Goal: Task Accomplishment & Management: Use online tool/utility

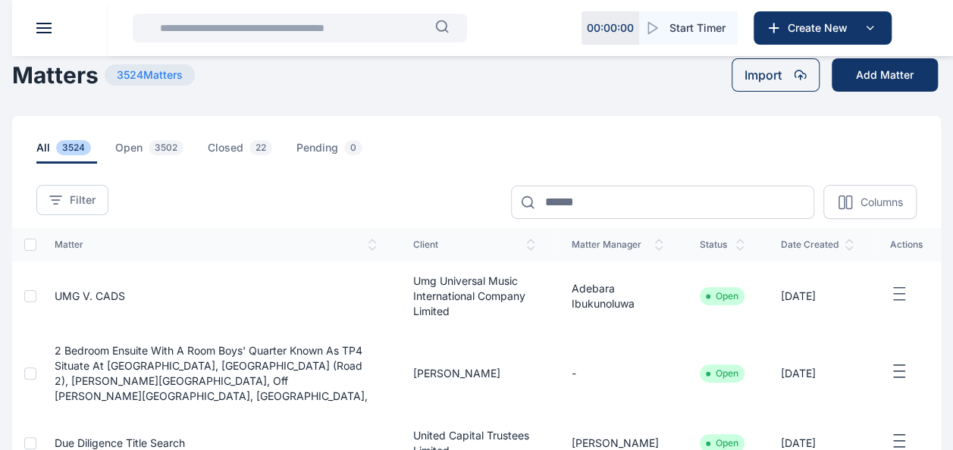
click at [452, 127] on div "all 3524 open 3502 closed 22 pending 0" at bounding box center [476, 140] width 928 height 48
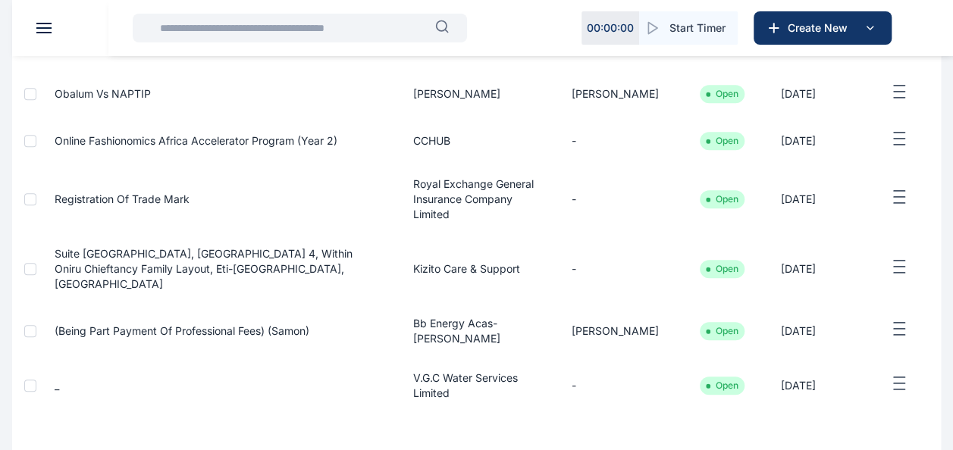
scroll to position [527, 0]
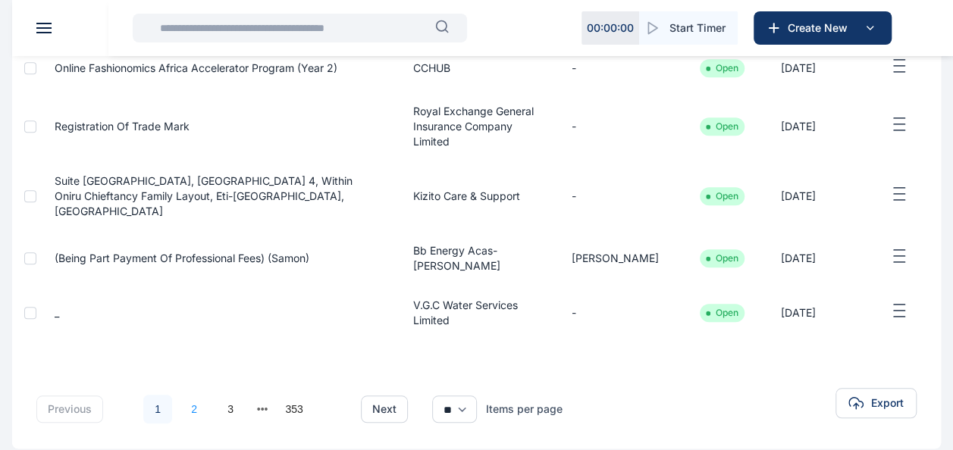
click at [194, 395] on link "2" at bounding box center [194, 409] width 29 height 29
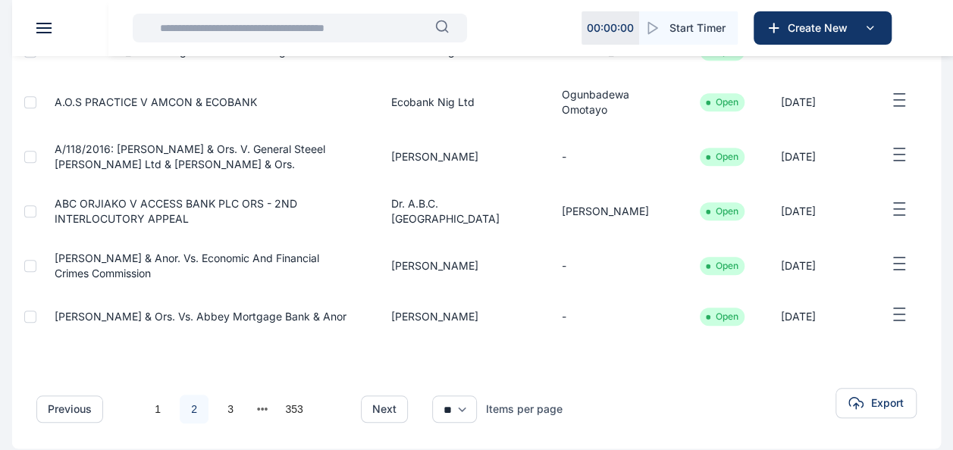
scroll to position [452, 0]
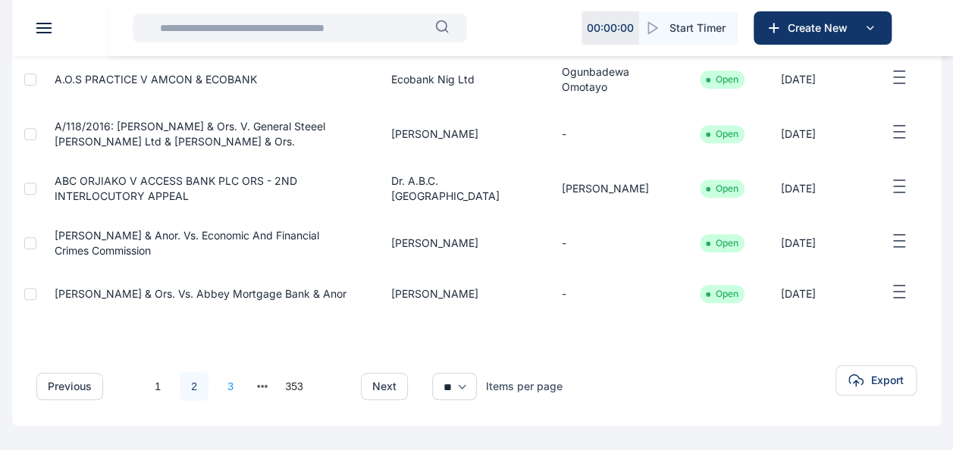
click at [226, 393] on link "3" at bounding box center [230, 386] width 29 height 29
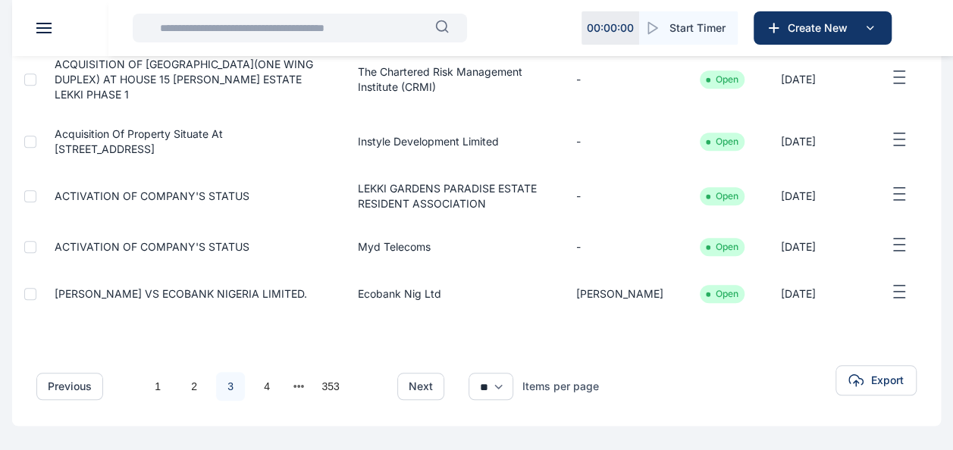
scroll to position [505, 0]
click at [275, 388] on link "4" at bounding box center [266, 386] width 29 height 29
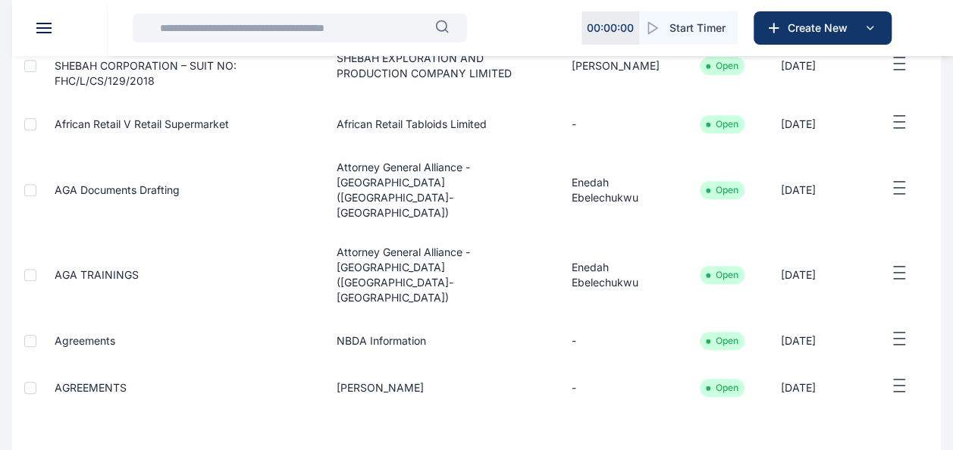
scroll to position [497, 0]
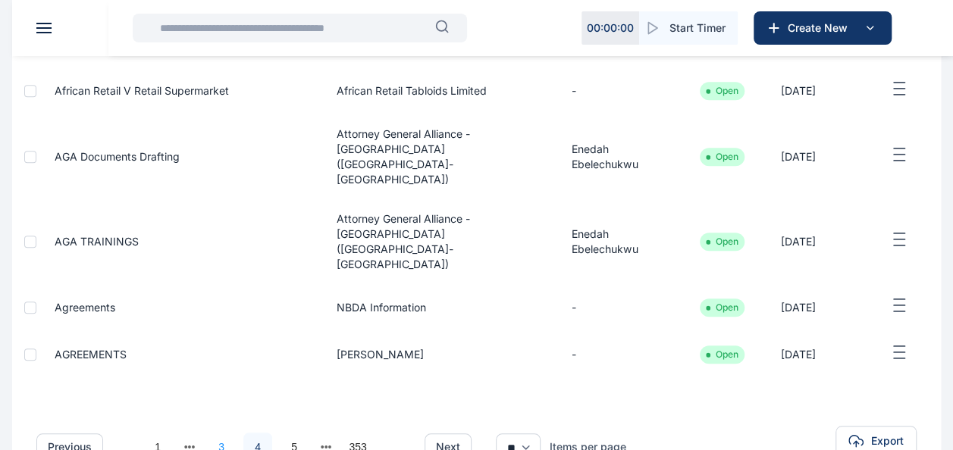
click at [220, 433] on link "3" at bounding box center [221, 447] width 29 height 29
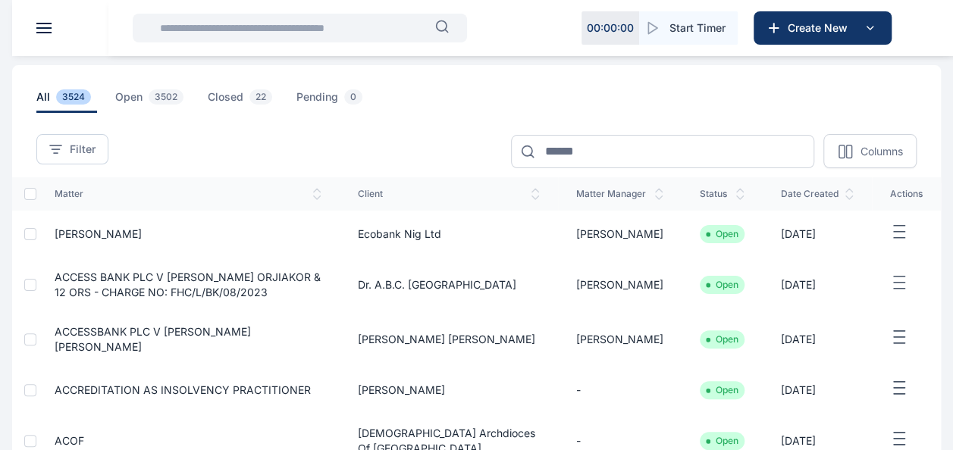
scroll to position [505, 0]
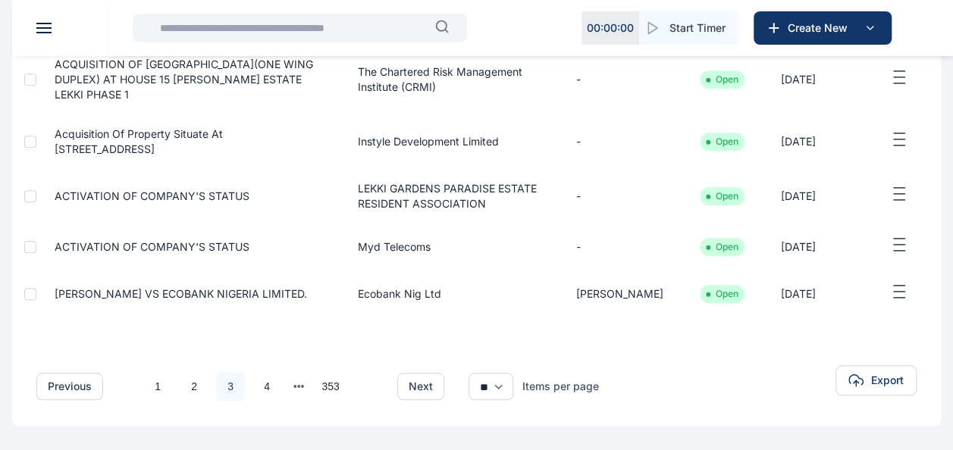
click at [632, 292] on td "[PERSON_NAME]" at bounding box center [620, 294] width 124 height 47
click at [170, 292] on span "[PERSON_NAME] VS ECOBANK NIGERIA LIMITED." at bounding box center [181, 293] width 252 height 13
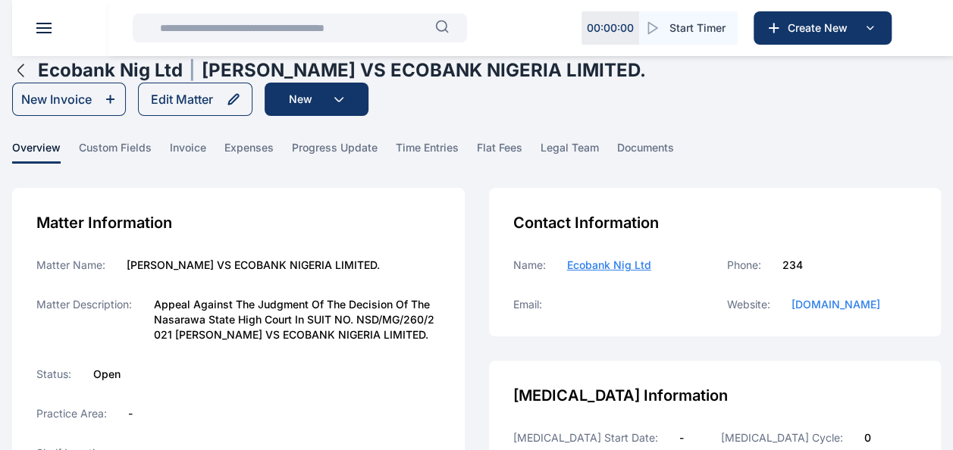
click at [42, 23] on span at bounding box center [43, 24] width 15 height 2
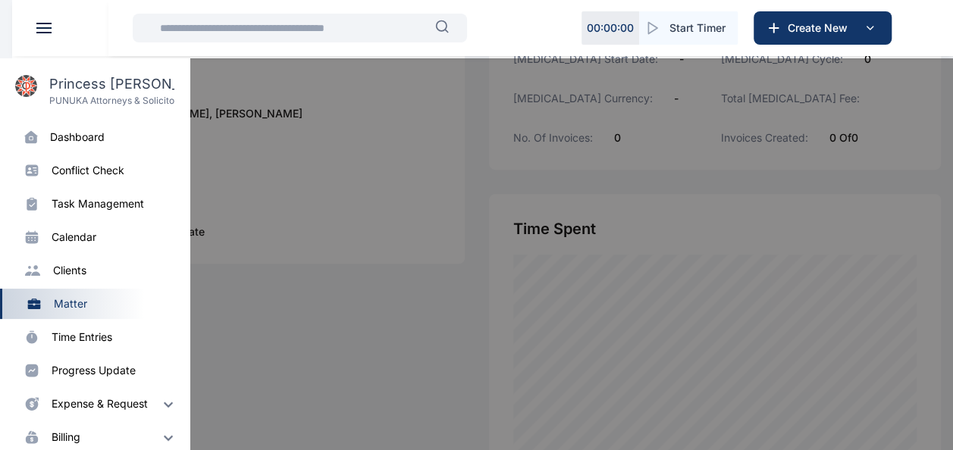
click at [62, 134] on div "dashboard" at bounding box center [77, 137] width 55 height 15
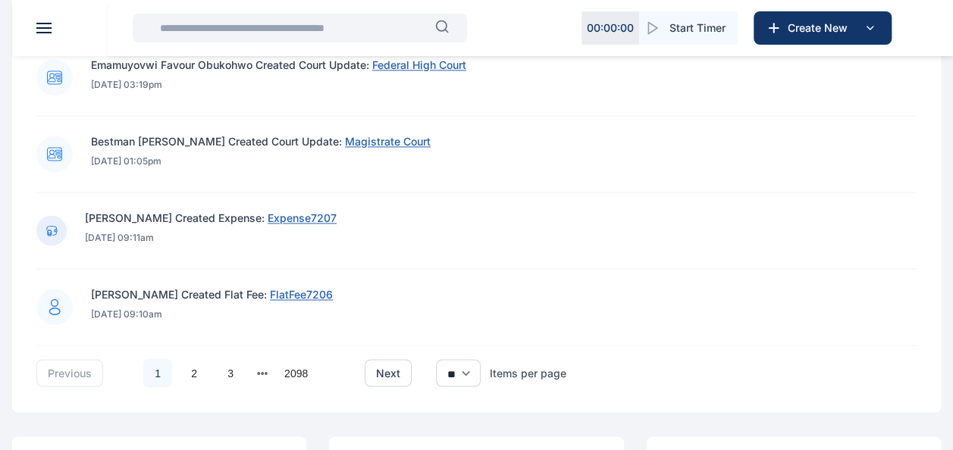
scroll to position [1026, 0]
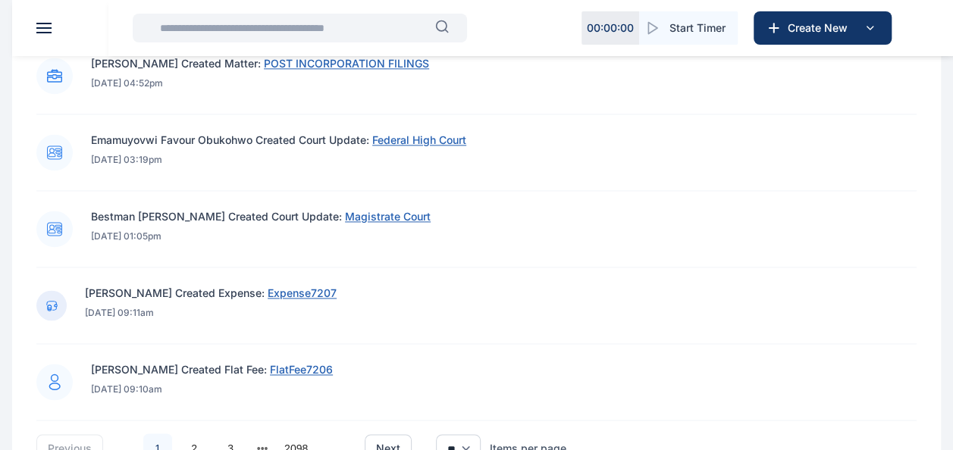
click at [48, 29] on button at bounding box center [43, 28] width 15 height 11
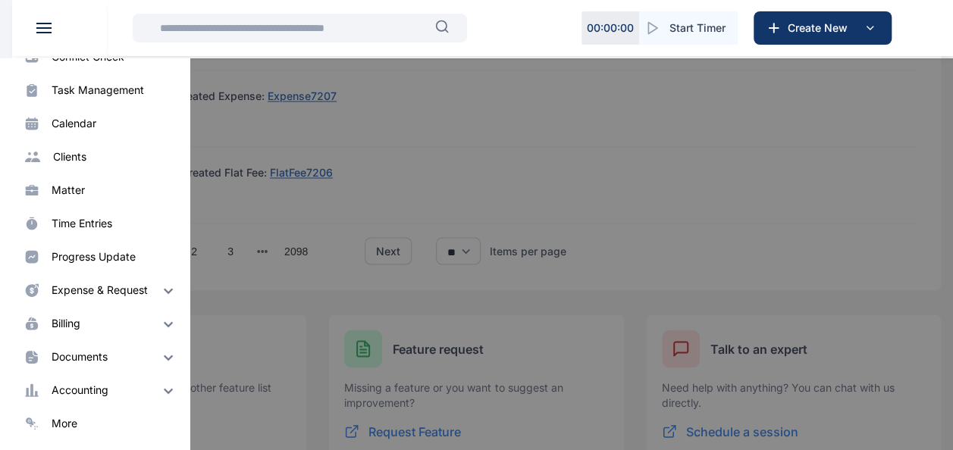
scroll to position [1253, 0]
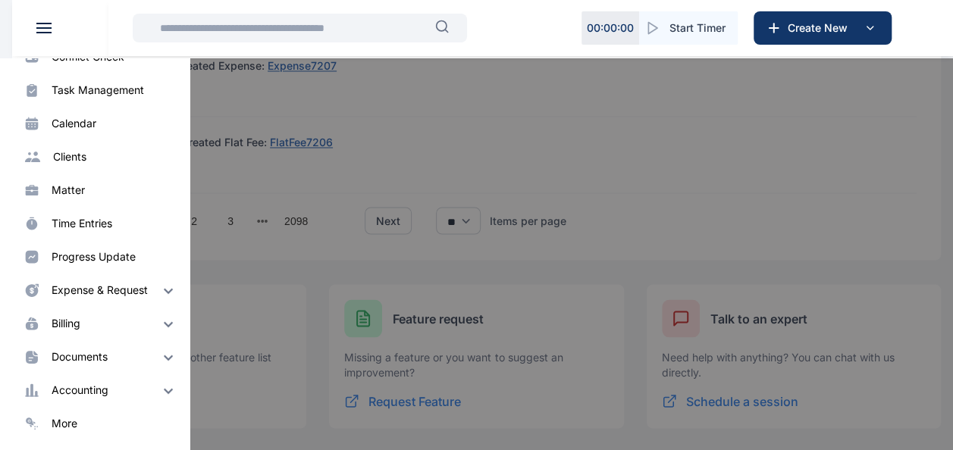
click at [71, 428] on div "more" at bounding box center [65, 423] width 26 height 15
click at [73, 424] on div "more" at bounding box center [65, 423] width 26 height 15
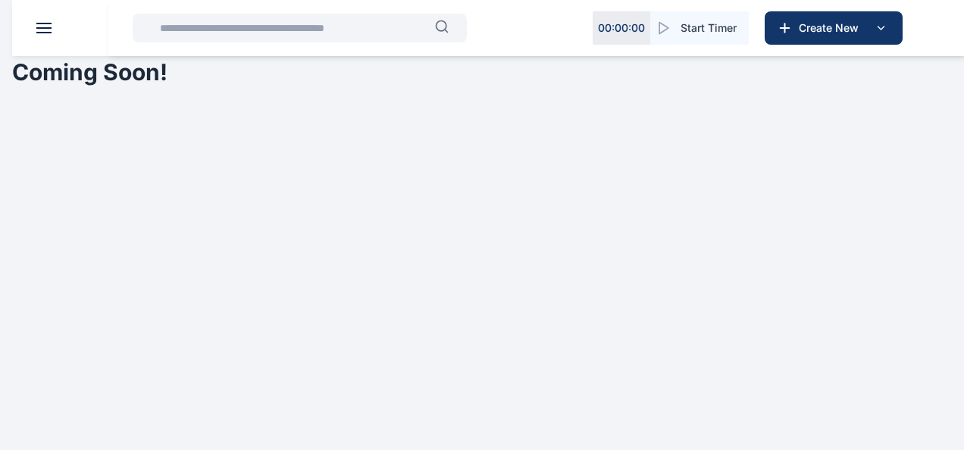
click at [50, 110] on html "00 : 00 : 00 Start Timer Create New PUNUKA Attorneys & Solicitors Dashboard das…" at bounding box center [482, 55] width 964 height 110
click at [40, 28] on span at bounding box center [43, 28] width 15 height 2
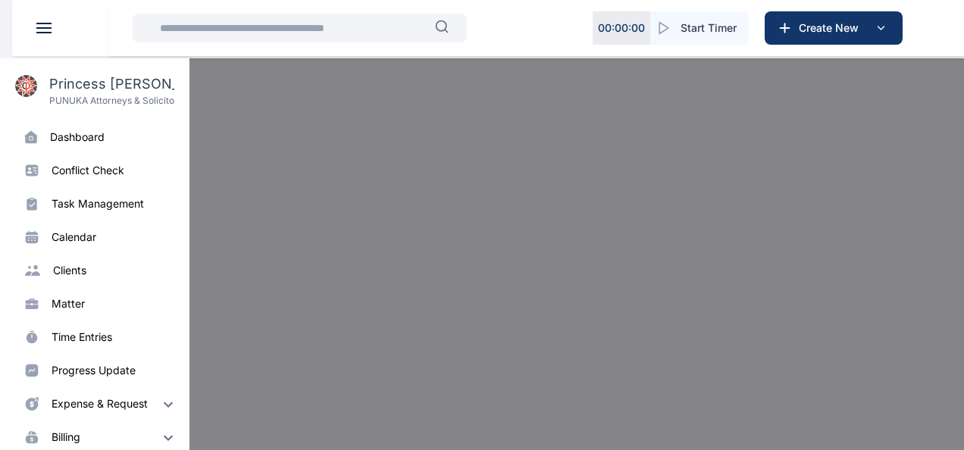
click at [147, 204] on div "task management" at bounding box center [115, 203] width 126 height 15
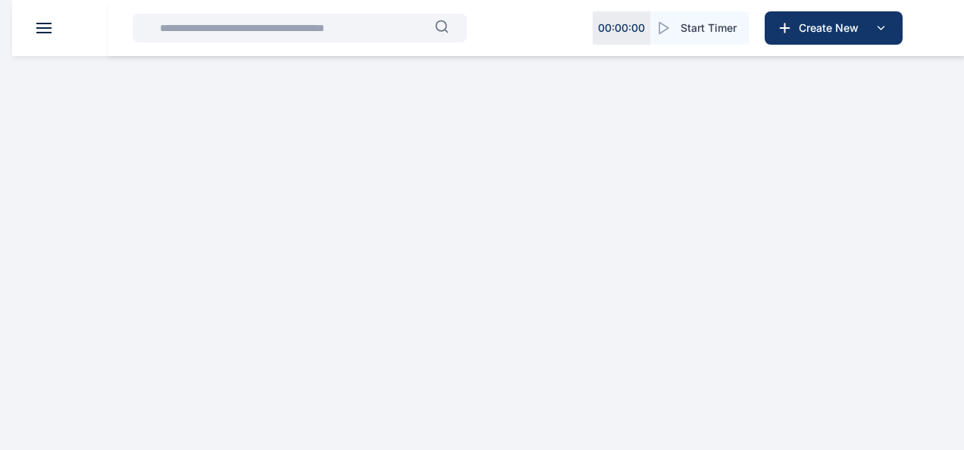
click at [120, 83] on html "00 : 00 : 00 Start Timer Create New PUNUKA Attorneys & Solicitors Dashboard das…" at bounding box center [482, 41] width 964 height 83
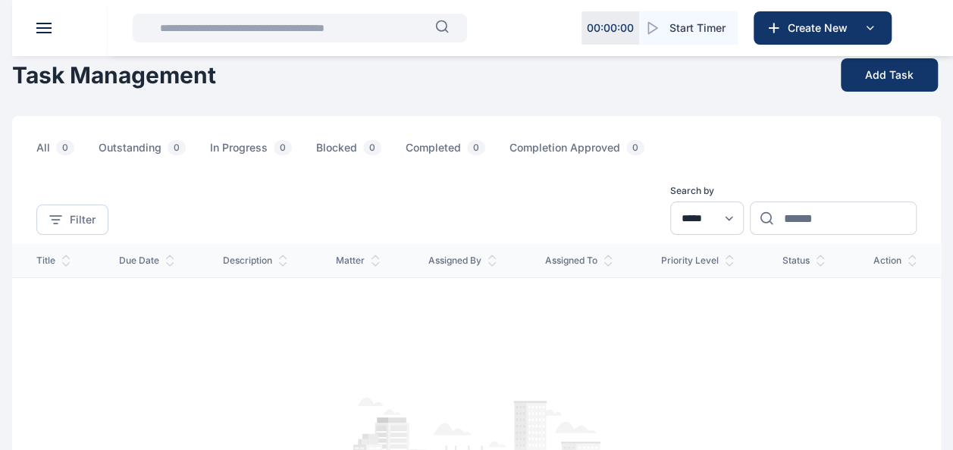
click at [648, 121] on div "all 0 Outstanding 0 In Progress 0 Blocked 0 Completed 0 Completion Approved 0" at bounding box center [476, 140] width 928 height 48
